Goal: Task Accomplishment & Management: Use online tool/utility

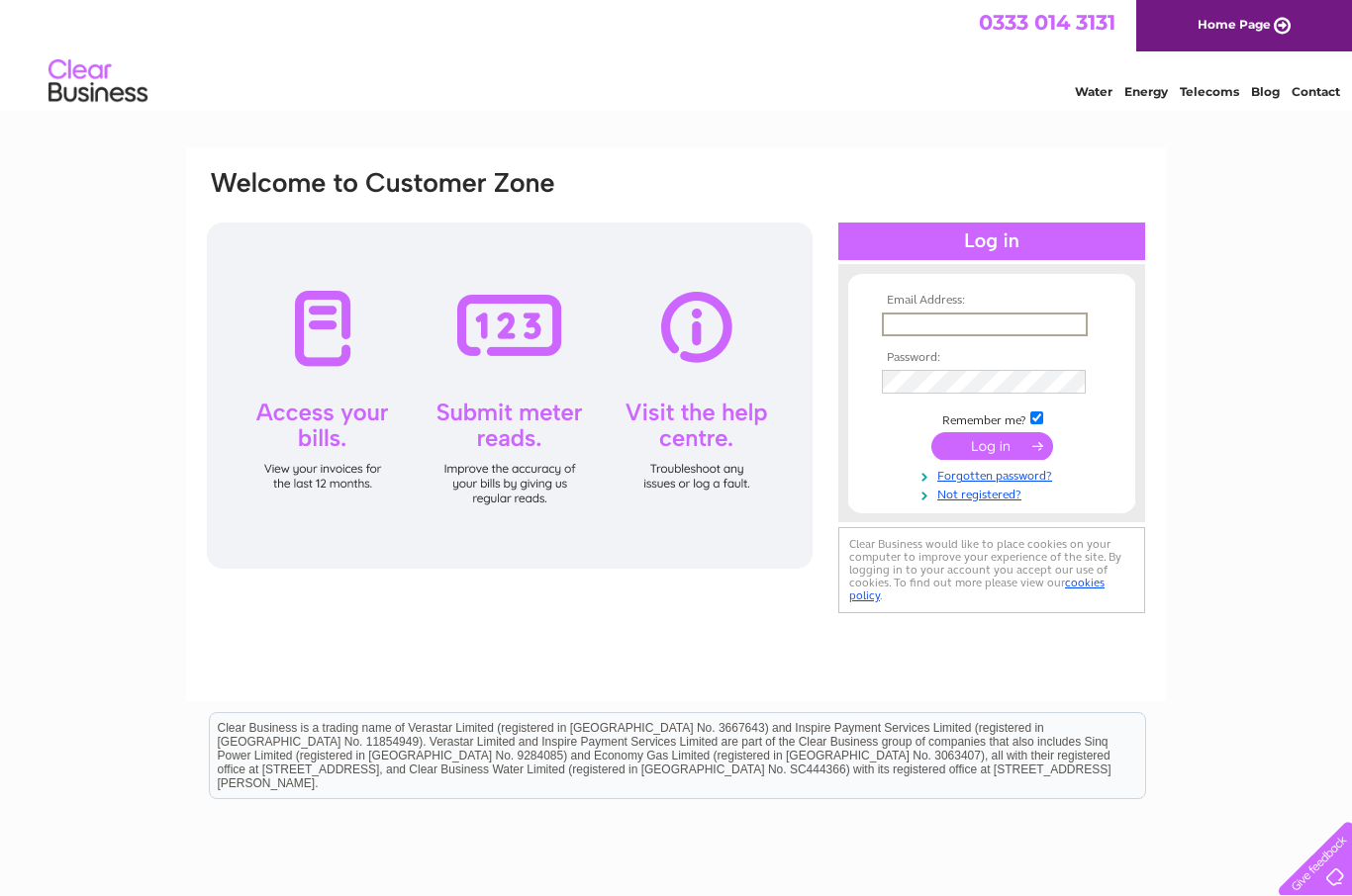
type input "[EMAIL_ADDRESS][DOMAIN_NAME]"
click at [991, 448] on input "submit" at bounding box center [991, 447] width 122 height 28
click at [988, 451] on input "submit" at bounding box center [991, 445] width 122 height 28
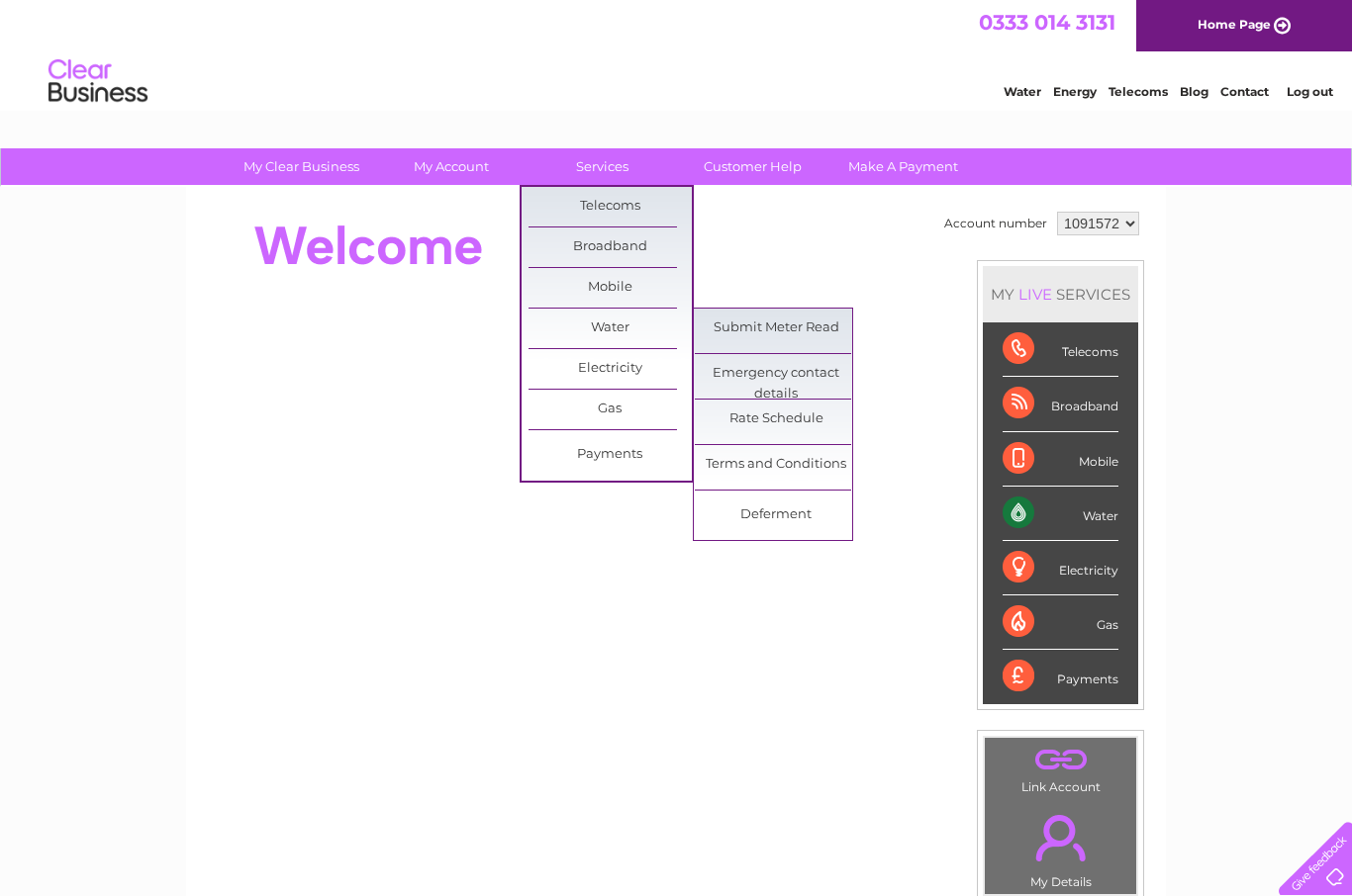
click at [753, 336] on link "Submit Meter Read" at bounding box center [776, 329] width 163 height 40
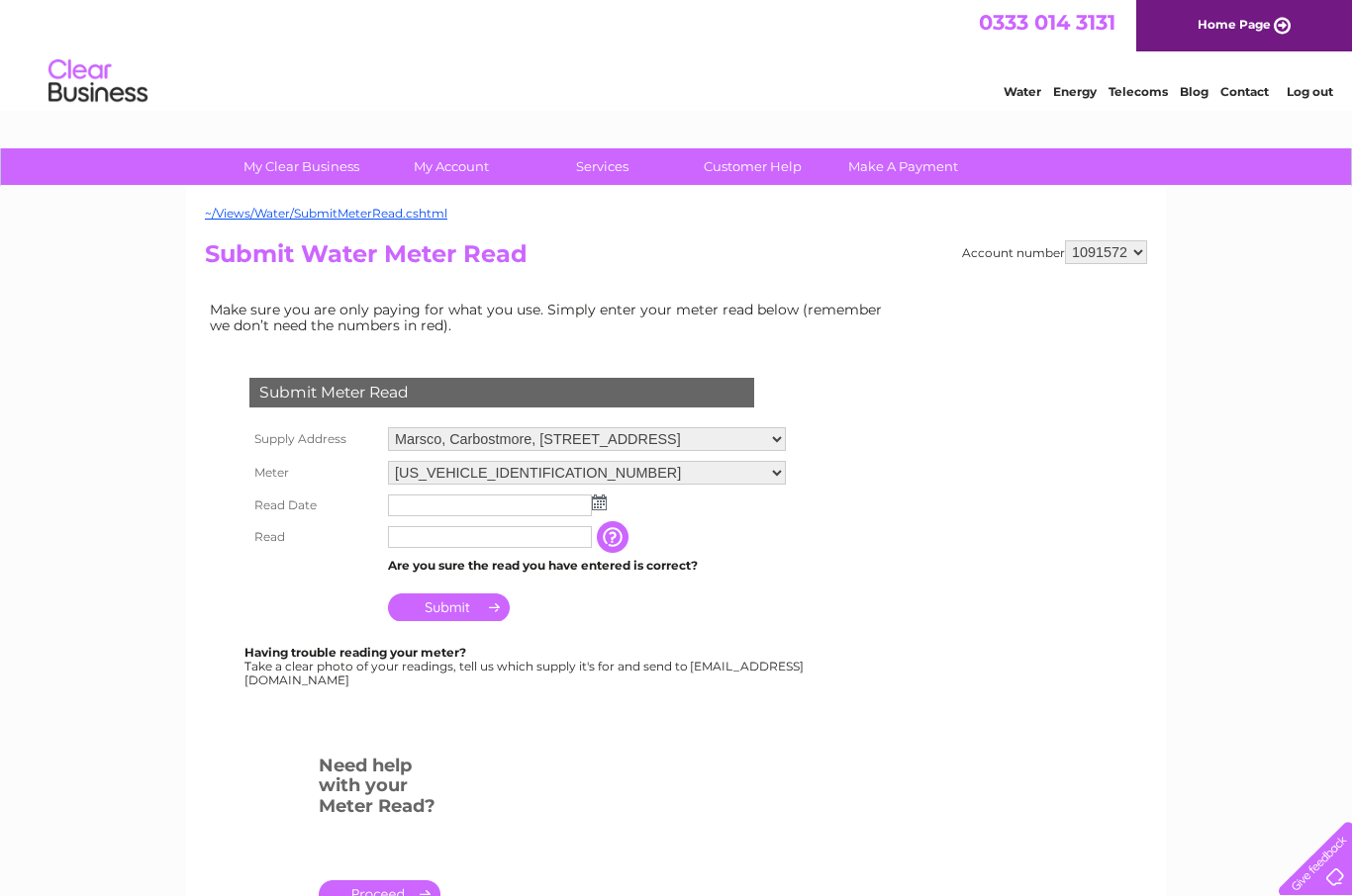
click at [405, 514] on input "text" at bounding box center [490, 505] width 204 height 22
click at [609, 484] on select "06ELSTER21T006541" at bounding box center [587, 472] width 398 height 24
click at [594, 512] on img at bounding box center [598, 504] width 15 height 16
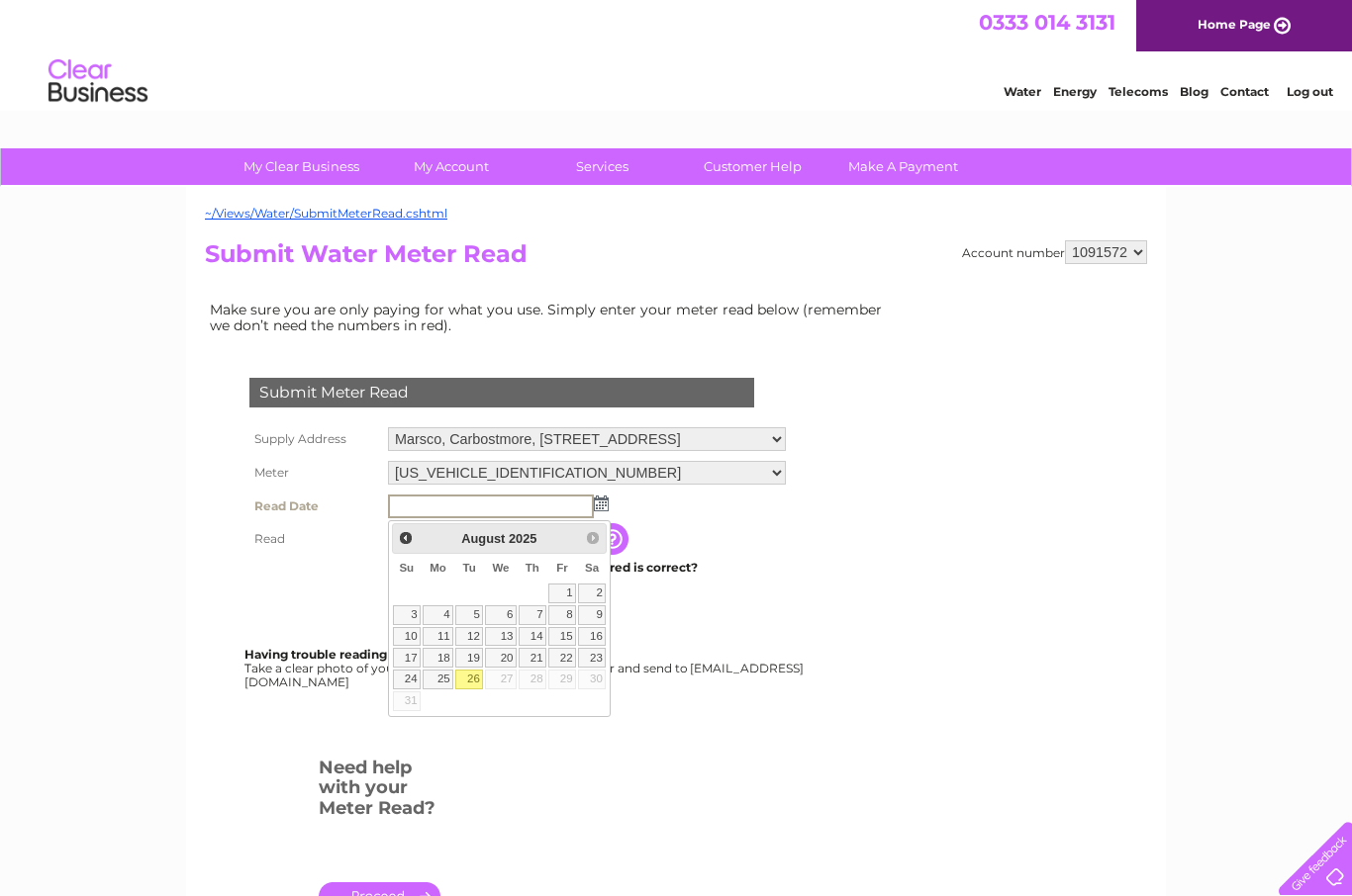
click at [469, 683] on link "26" at bounding box center [468, 679] width 28 height 20
type input "2025/08/26"
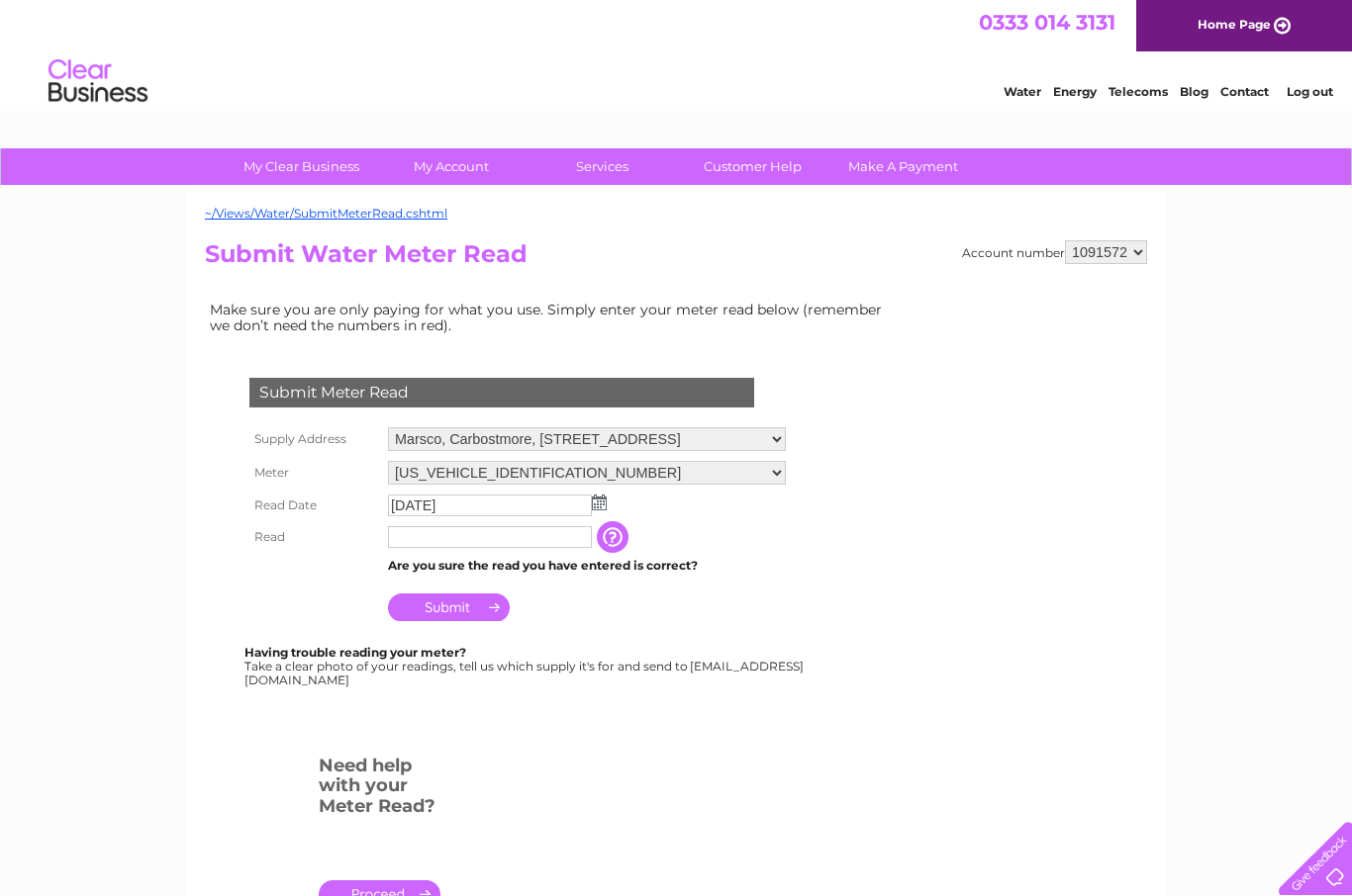
click at [405, 546] on input "text" at bounding box center [490, 537] width 204 height 22
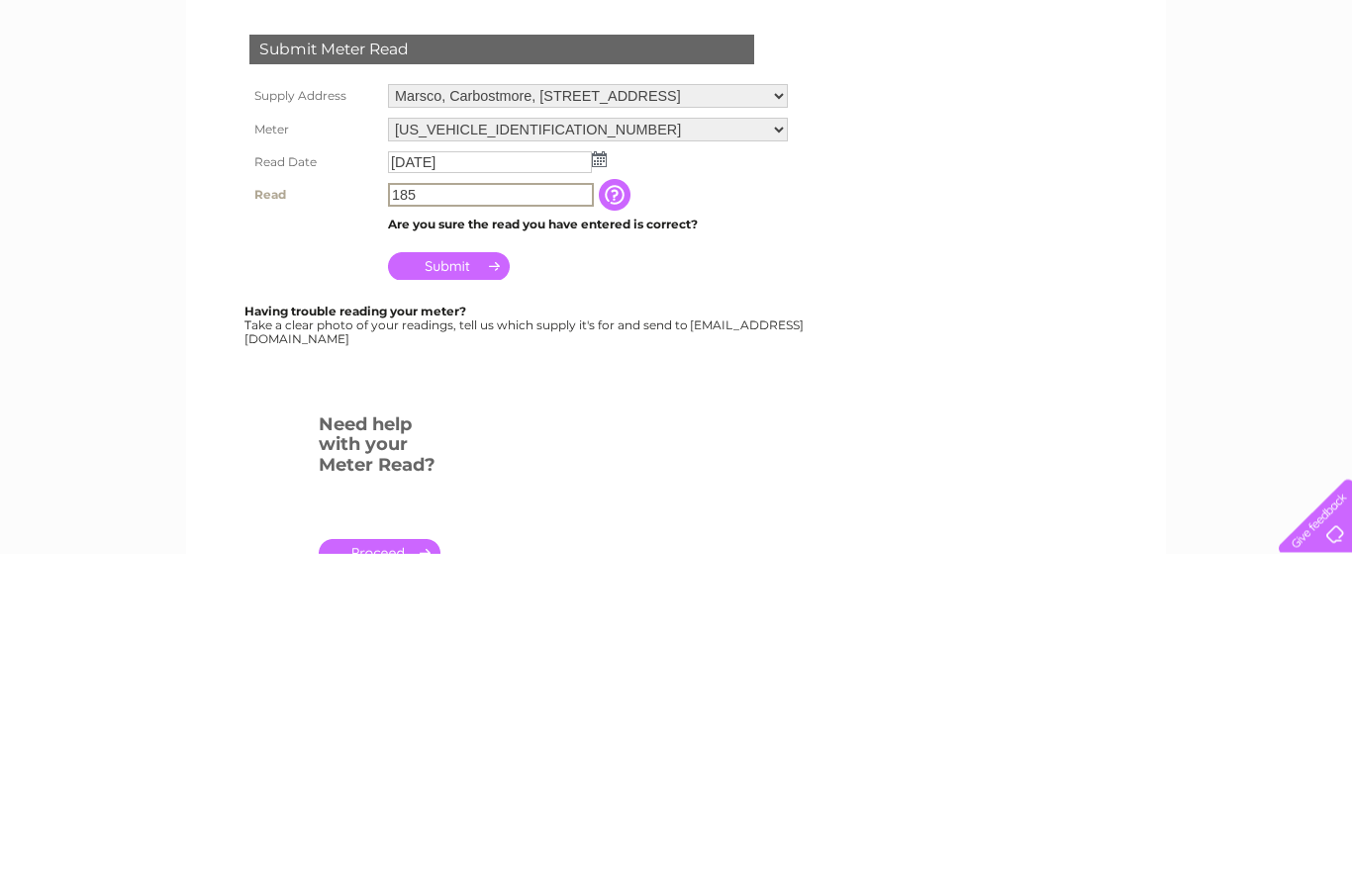
type input "185"
click at [443, 595] on input "Submit" at bounding box center [449, 609] width 122 height 28
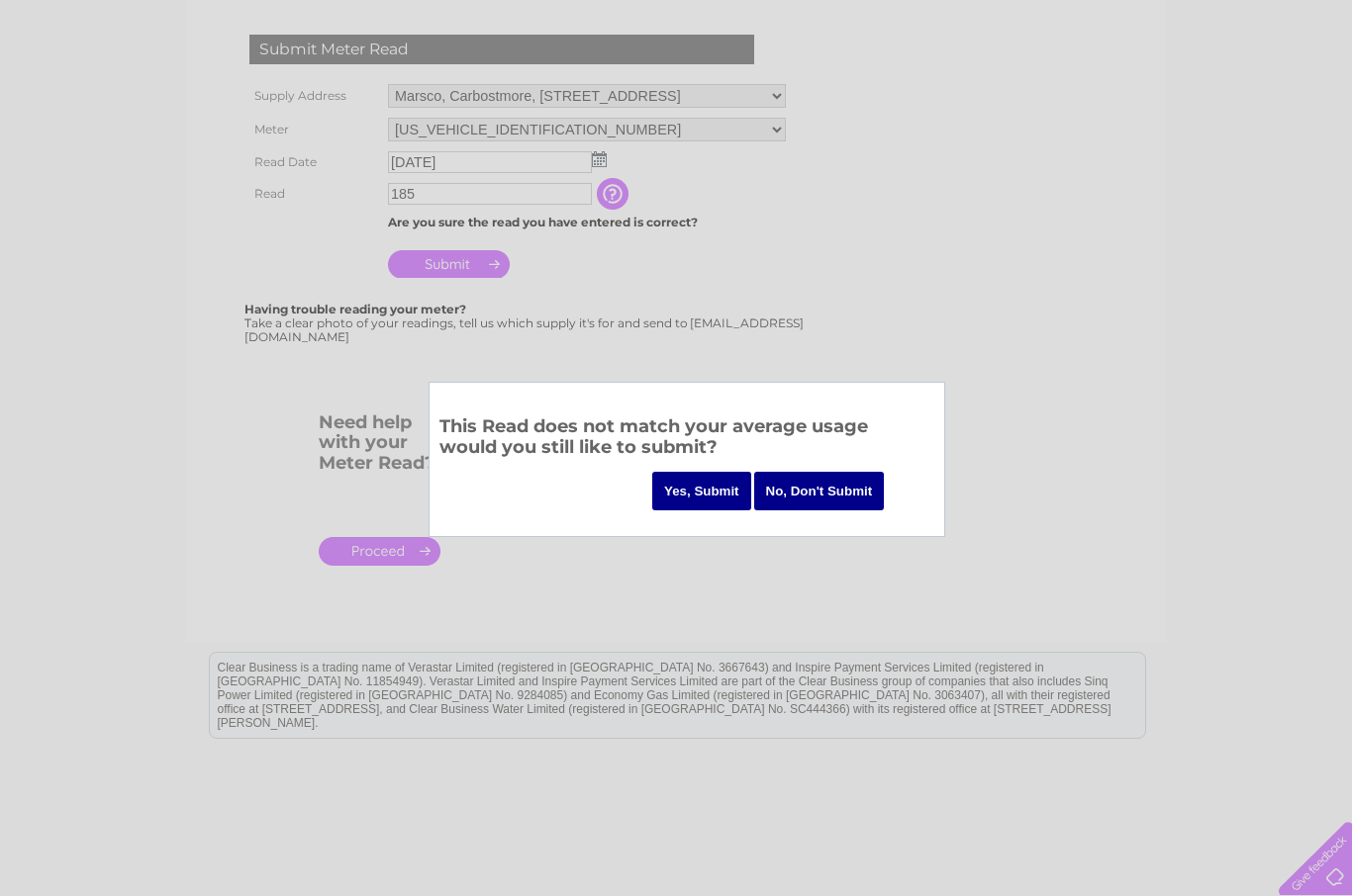
click at [697, 498] on input "Yes, Submit" at bounding box center [701, 490] width 99 height 39
